Goal: Information Seeking & Learning: Compare options

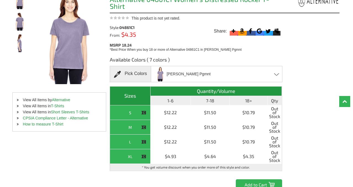
scroll to position [77, 0]
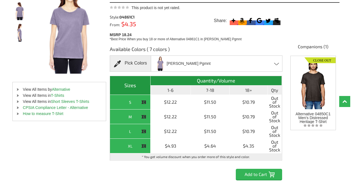
click at [272, 63] on div "Dusty Plum Pgmnt Dk Blue Pigmnt - Closeout Dusty Plum Pgmnt - Closeout Faded Pi…" at bounding box center [217, 63] width 132 height 16
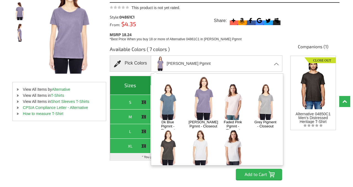
click at [165, 147] on img at bounding box center [167, 148] width 29 height 36
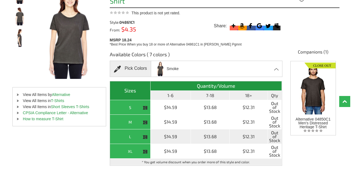
scroll to position [73, 0]
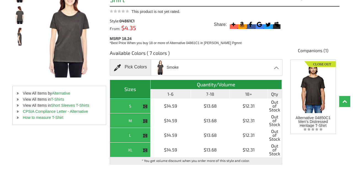
click at [200, 69] on div "Smoke Dk Blue Pigmnt - Closeout Dusty Plum Pgmnt - Closeout Faded Pink Pgmnt - …" at bounding box center [217, 67] width 132 height 16
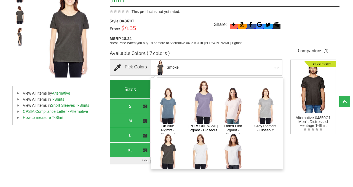
click at [229, 98] on img at bounding box center [233, 105] width 29 height 36
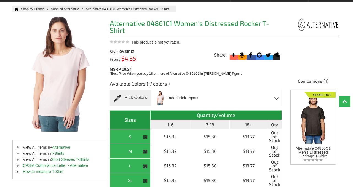
scroll to position [44, 0]
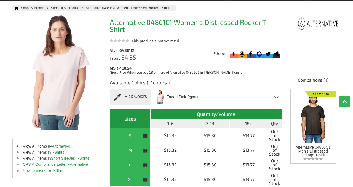
click at [118, 98] on span at bounding box center [119, 97] width 11 height 7
click at [208, 100] on div "Faded Pink Pgmnt Dk Blue Pigmnt - Closeout Dusty Plum Pgmnt - Closeout Faded Pi…" at bounding box center [217, 97] width 132 height 16
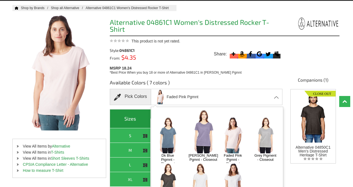
scroll to position [5, 0]
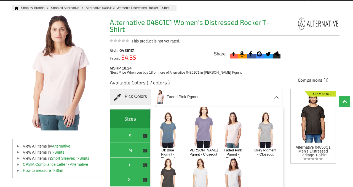
click at [166, 128] on img at bounding box center [167, 130] width 29 height 36
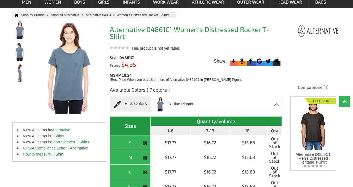
scroll to position [39, 0]
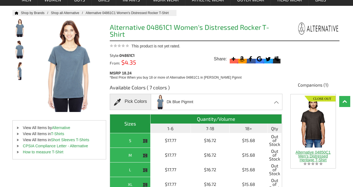
click at [315, 129] on div at bounding box center [313, 119] width 45 height 50
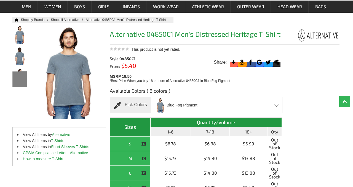
scroll to position [32, 0]
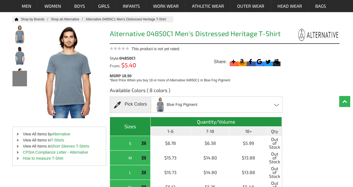
click at [201, 110] on div "Blue Fog Pigment Blue Fog Pigment - Closeout Dk Blue Pigmnt - Closeout Green Pi…" at bounding box center [217, 105] width 132 height 16
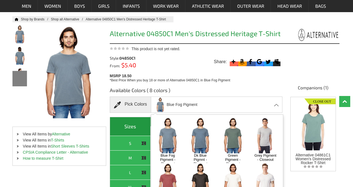
scroll to position [5, 0]
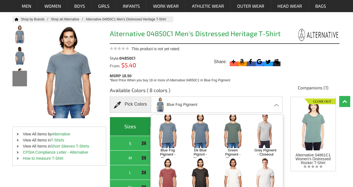
click at [198, 176] on img at bounding box center [200, 176] width 29 height 36
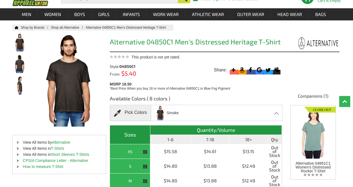
scroll to position [20, 0]
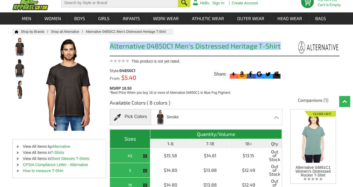
drag, startPoint x: 278, startPoint y: 46, endPoint x: 108, endPoint y: 46, distance: 170.5
click at [108, 46] on div "Home Shop by Brands Shop all Alternative Alternative 04850C1 Men's Distressed H…" at bounding box center [176, 150] width 328 height 243
copy h1 "Alternative 04850C1 Men's Distressed Heritage T-Shirt"
